Goal: Check status: Check status

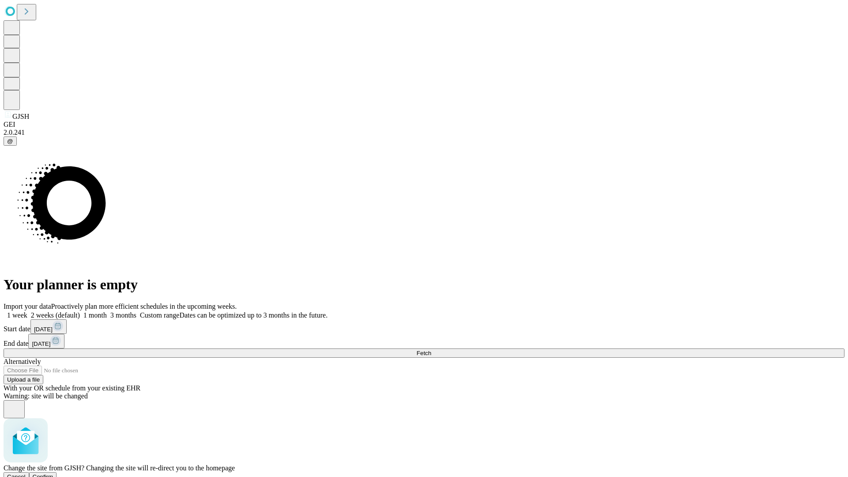
click at [53, 474] on span "Confirm" at bounding box center [43, 477] width 21 height 7
click at [27, 312] on label "1 week" at bounding box center [16, 316] width 24 height 8
click at [431, 350] on span "Fetch" at bounding box center [424, 353] width 15 height 7
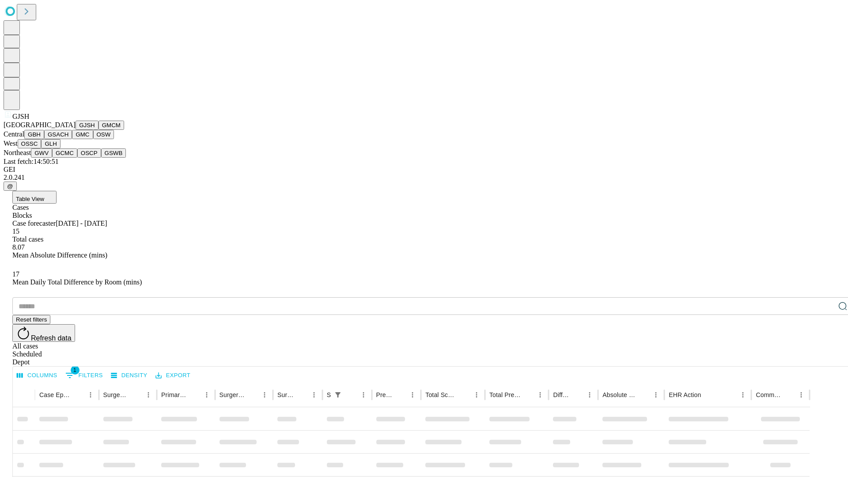
click at [99, 130] on button "GMCM" at bounding box center [112, 125] width 26 height 9
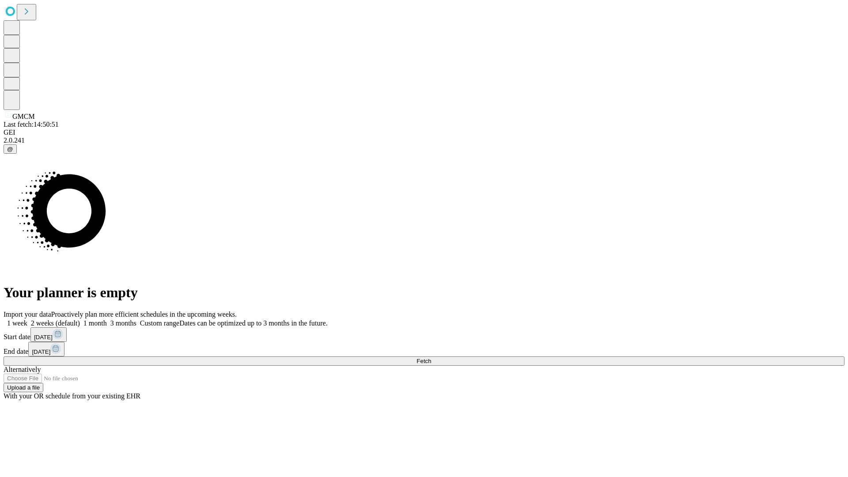
click at [27, 320] on label "1 week" at bounding box center [16, 324] width 24 height 8
click at [431, 358] on span "Fetch" at bounding box center [424, 361] width 15 height 7
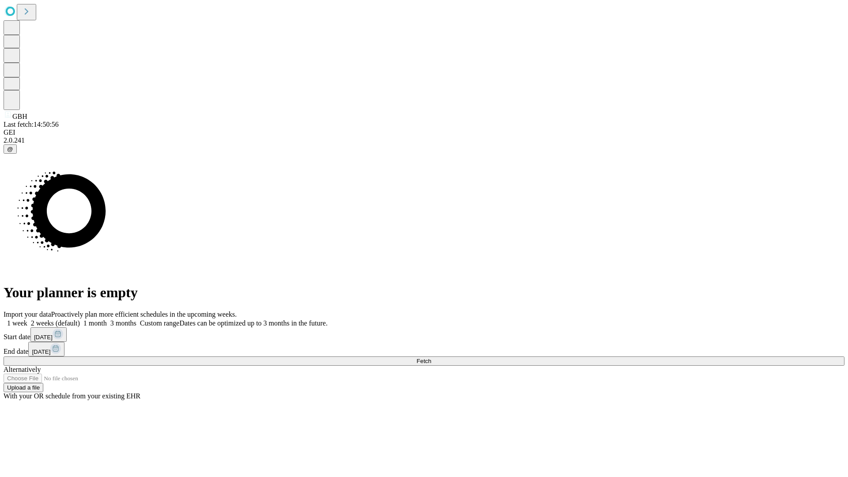
click at [27, 320] on label "1 week" at bounding box center [16, 324] width 24 height 8
click at [431, 358] on span "Fetch" at bounding box center [424, 361] width 15 height 7
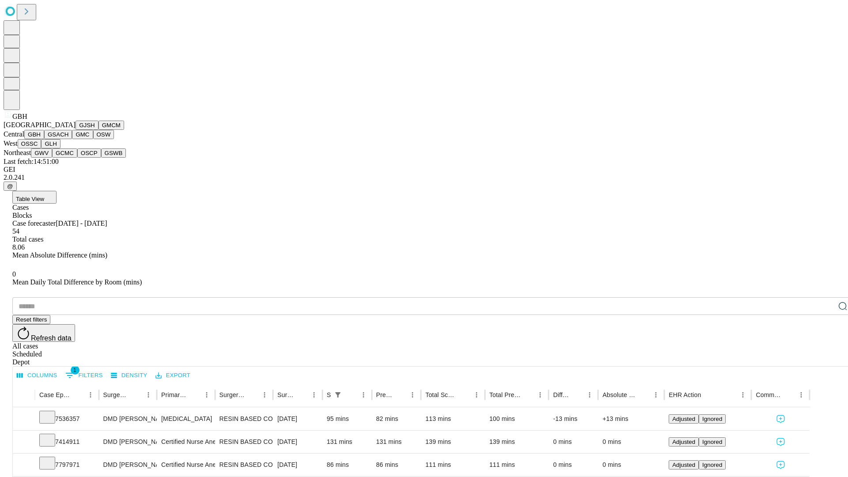
click at [68, 139] on button "GSACH" at bounding box center [58, 134] width 28 height 9
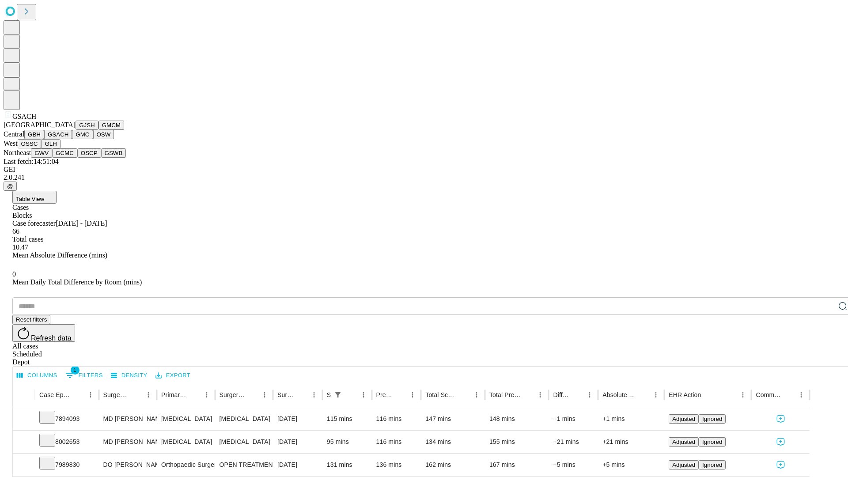
click at [72, 139] on button "GMC" at bounding box center [82, 134] width 21 height 9
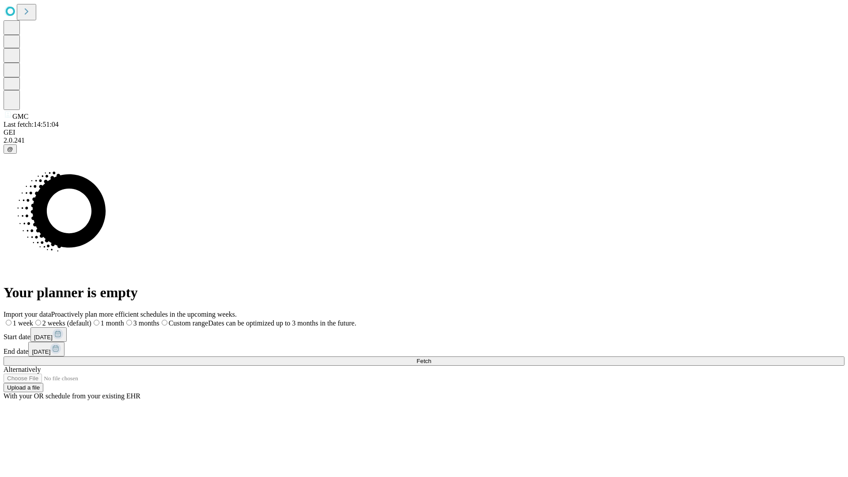
click at [33, 320] on label "1 week" at bounding box center [19, 324] width 30 height 8
click at [431, 358] on span "Fetch" at bounding box center [424, 361] width 15 height 7
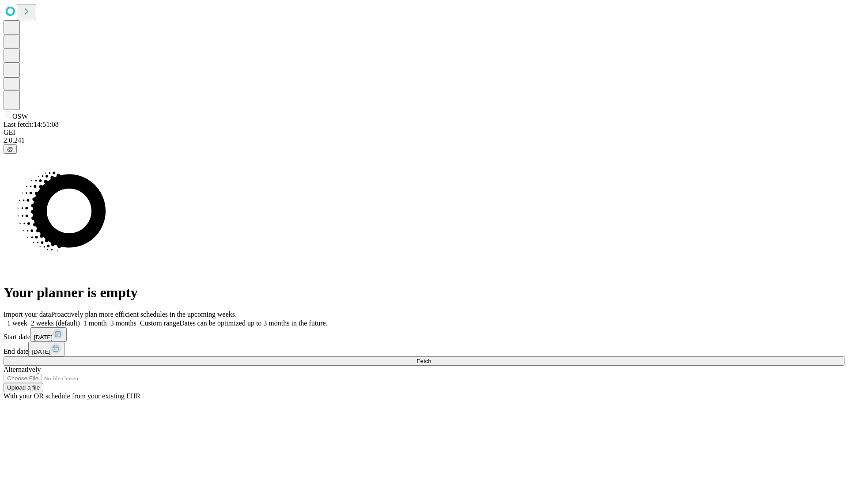
click at [27, 320] on label "1 week" at bounding box center [16, 324] width 24 height 8
click at [431, 358] on span "Fetch" at bounding box center [424, 361] width 15 height 7
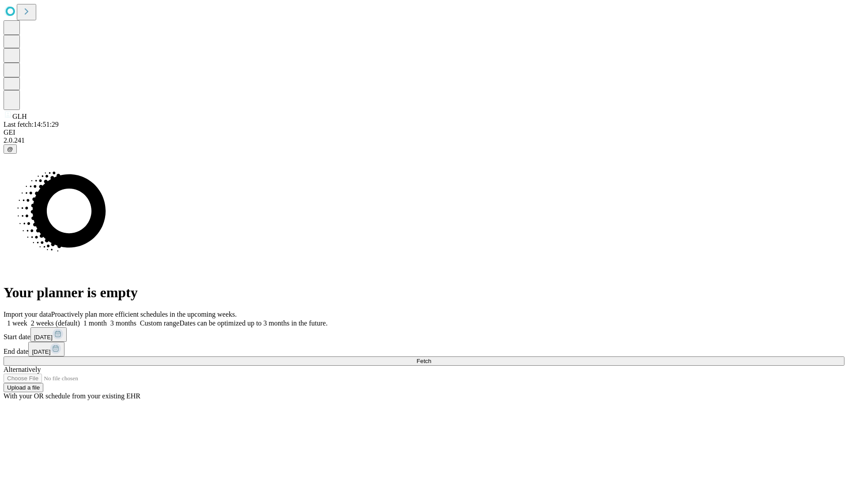
click at [27, 320] on label "1 week" at bounding box center [16, 324] width 24 height 8
click at [431, 358] on span "Fetch" at bounding box center [424, 361] width 15 height 7
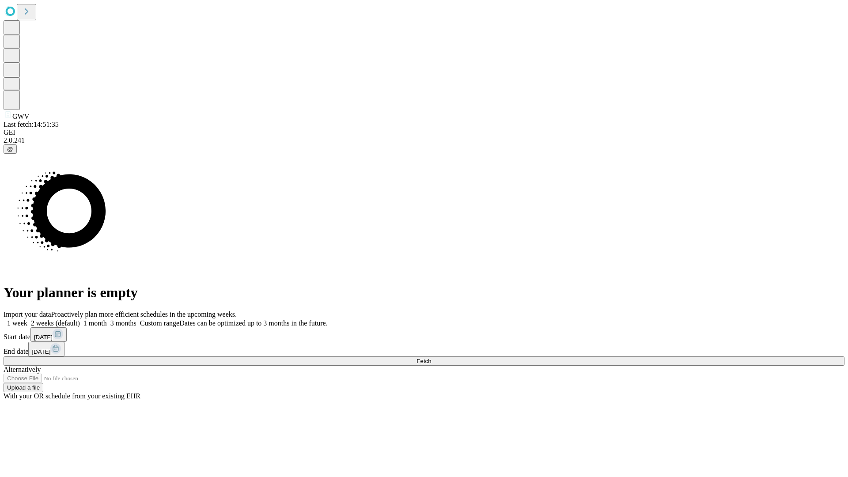
click at [27, 320] on label "1 week" at bounding box center [16, 324] width 24 height 8
click at [431, 358] on span "Fetch" at bounding box center [424, 361] width 15 height 7
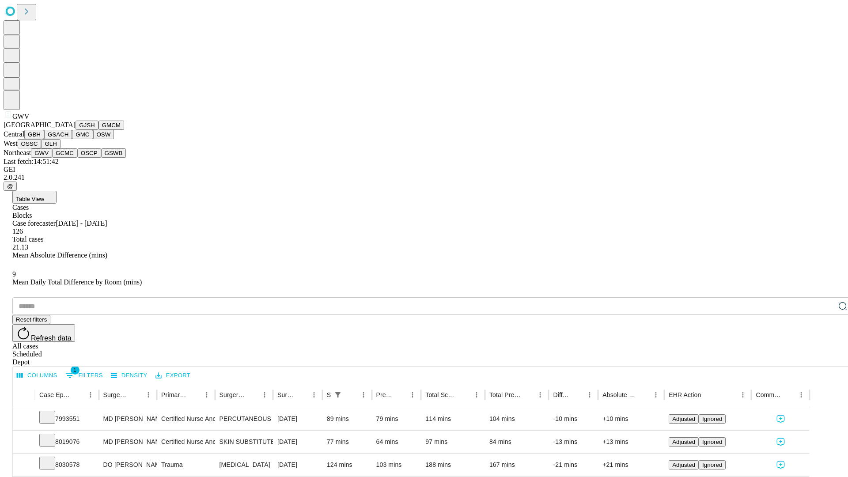
click at [68, 158] on button "GCMC" at bounding box center [64, 152] width 25 height 9
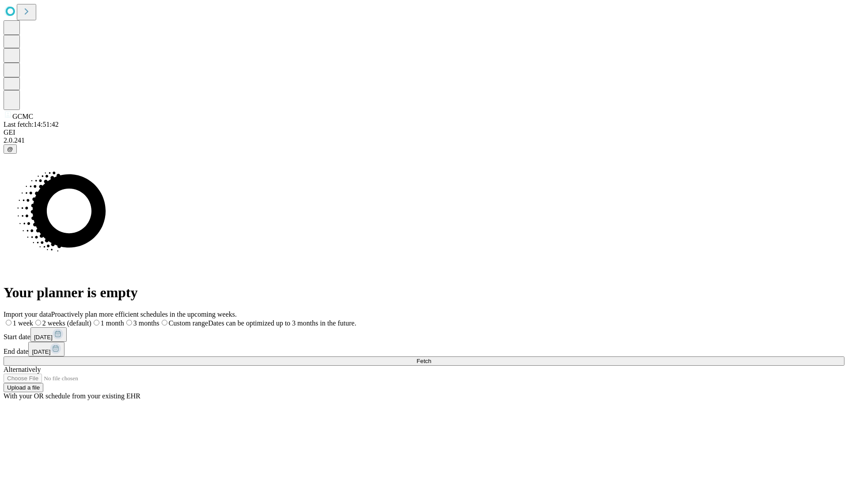
click at [33, 320] on label "1 week" at bounding box center [19, 324] width 30 height 8
click at [431, 358] on span "Fetch" at bounding box center [424, 361] width 15 height 7
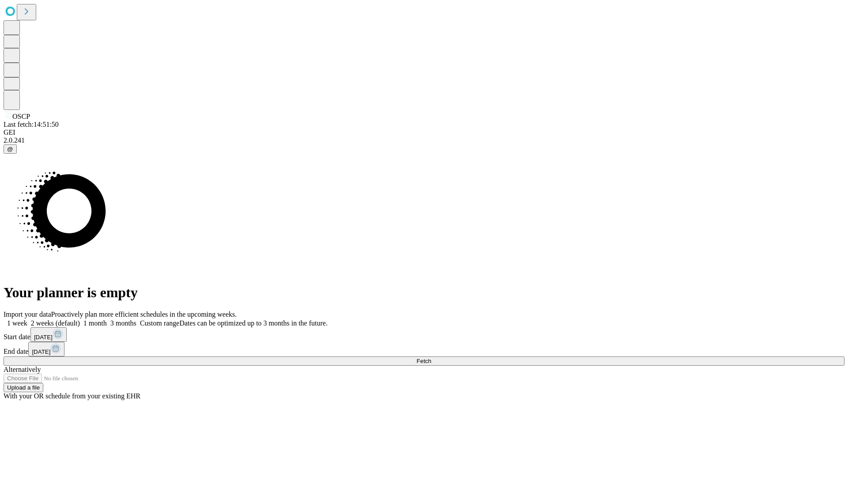
click at [27, 320] on label "1 week" at bounding box center [16, 324] width 24 height 8
click at [431, 358] on span "Fetch" at bounding box center [424, 361] width 15 height 7
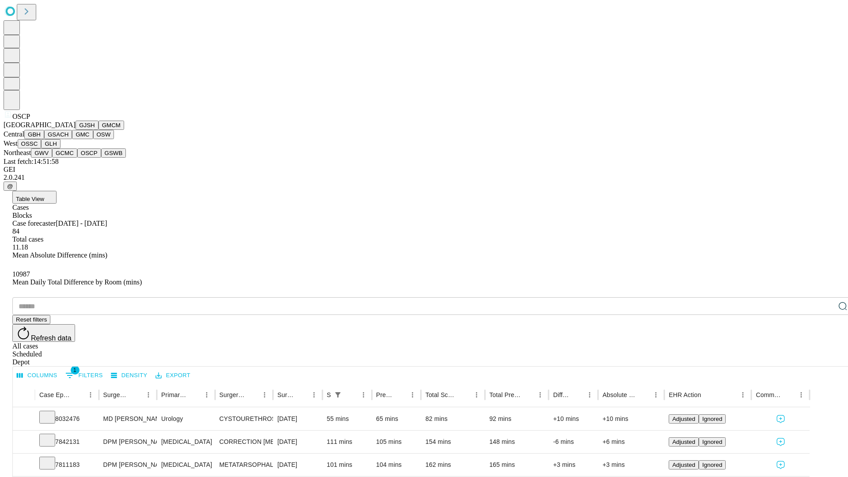
click at [101, 158] on button "GSWB" at bounding box center [113, 152] width 25 height 9
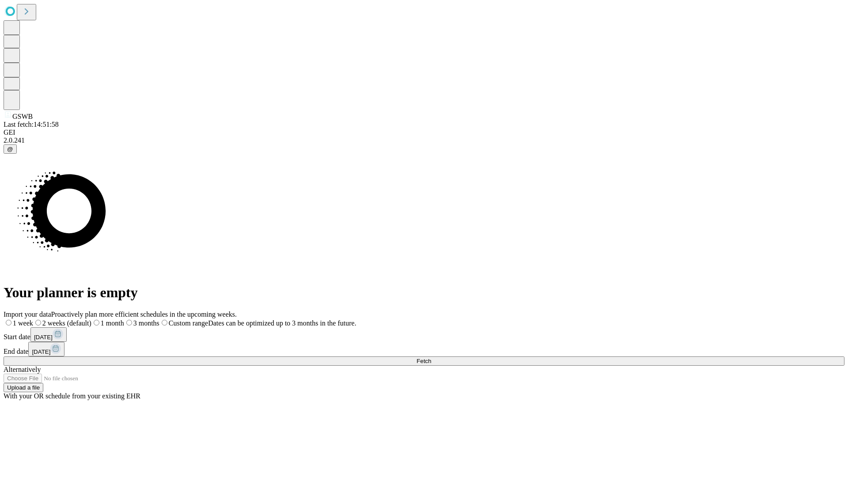
click at [33, 320] on label "1 week" at bounding box center [19, 324] width 30 height 8
click at [431, 358] on span "Fetch" at bounding box center [424, 361] width 15 height 7
